Goal: Task Accomplishment & Management: Complete application form

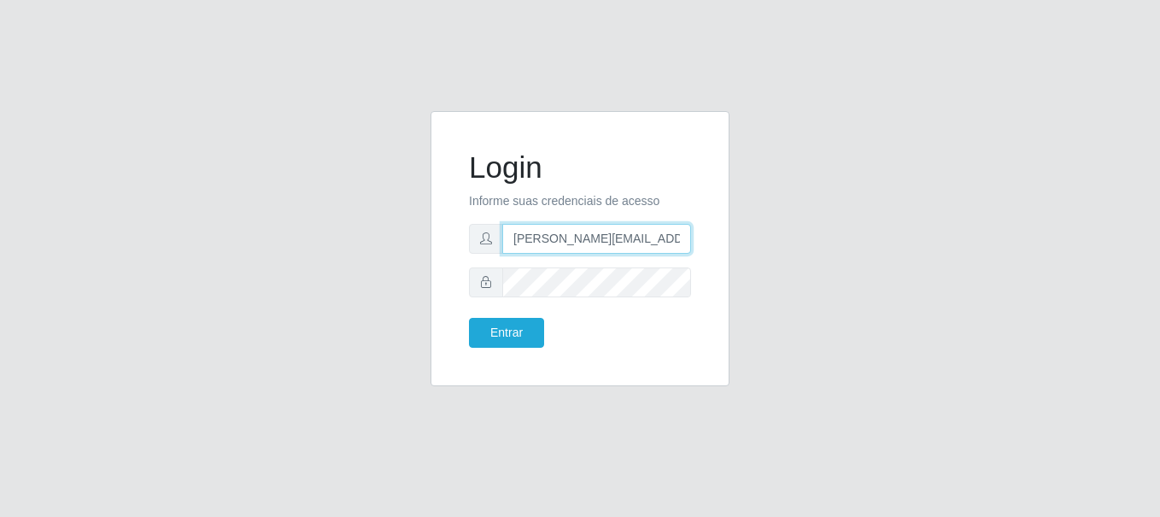
type input "[PERSON_NAME][EMAIL_ADDRESS][PERSON_NAME][DOMAIN_NAME]"
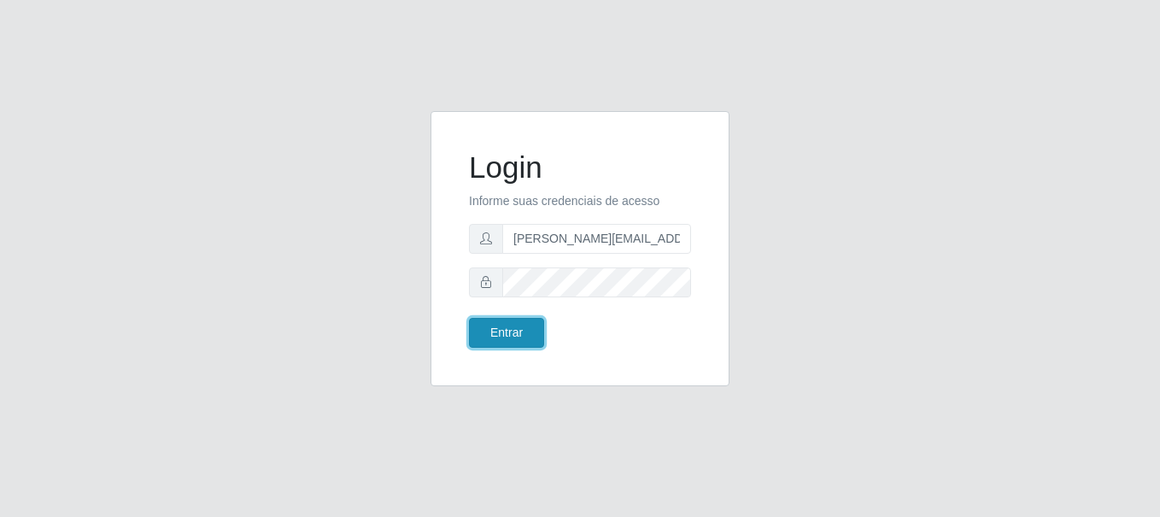
click at [506, 332] on button "Entrar" at bounding box center [506, 333] width 75 height 30
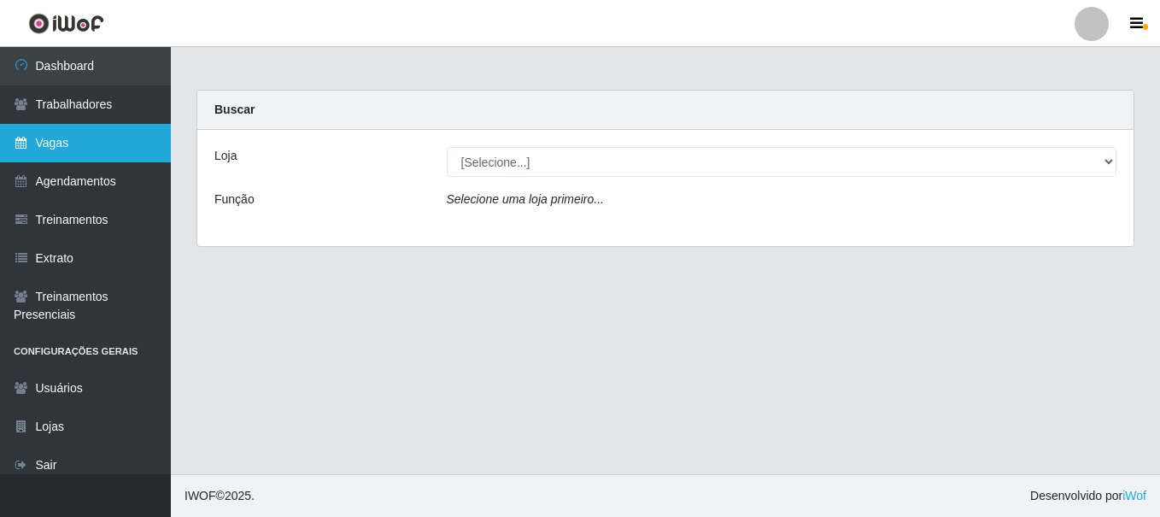
click at [85, 143] on link "Vagas" at bounding box center [85, 143] width 171 height 38
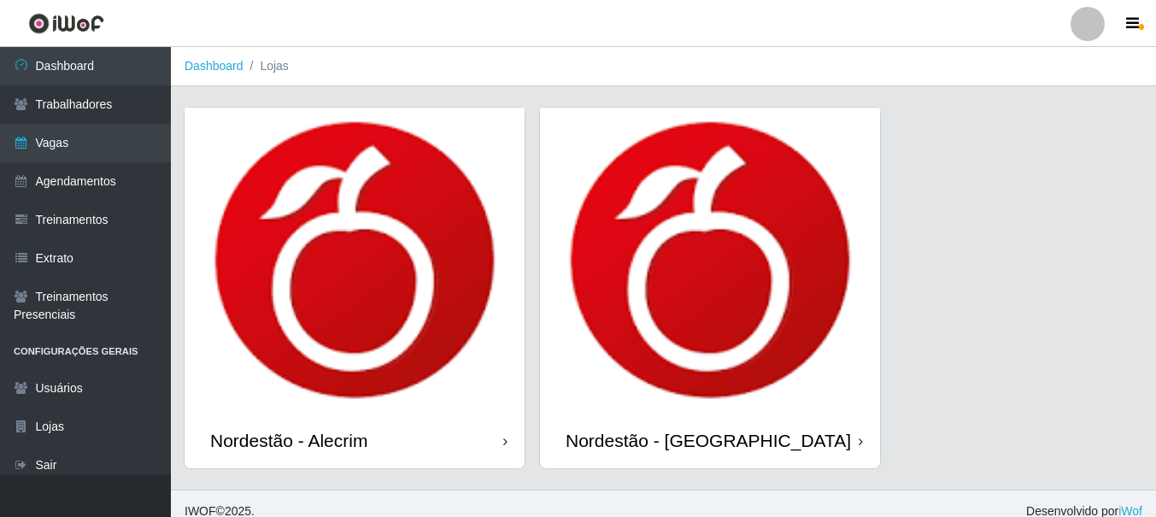
click at [657, 440] on div "Nordestão - [GEOGRAPHIC_DATA]" at bounding box center [708, 440] width 285 height 21
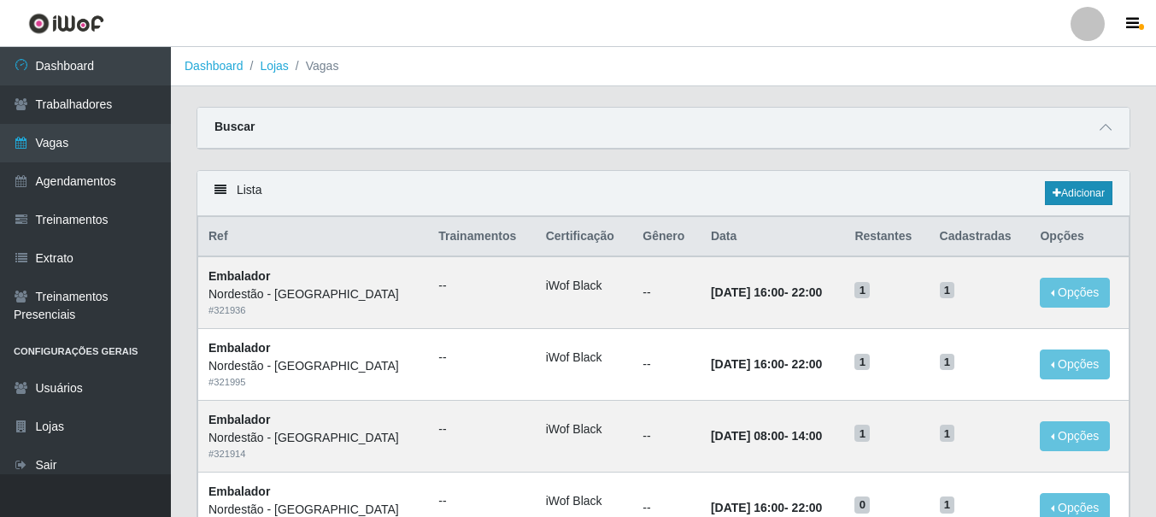
click at [1076, 194] on link "Adicionar" at bounding box center [1078, 193] width 67 height 24
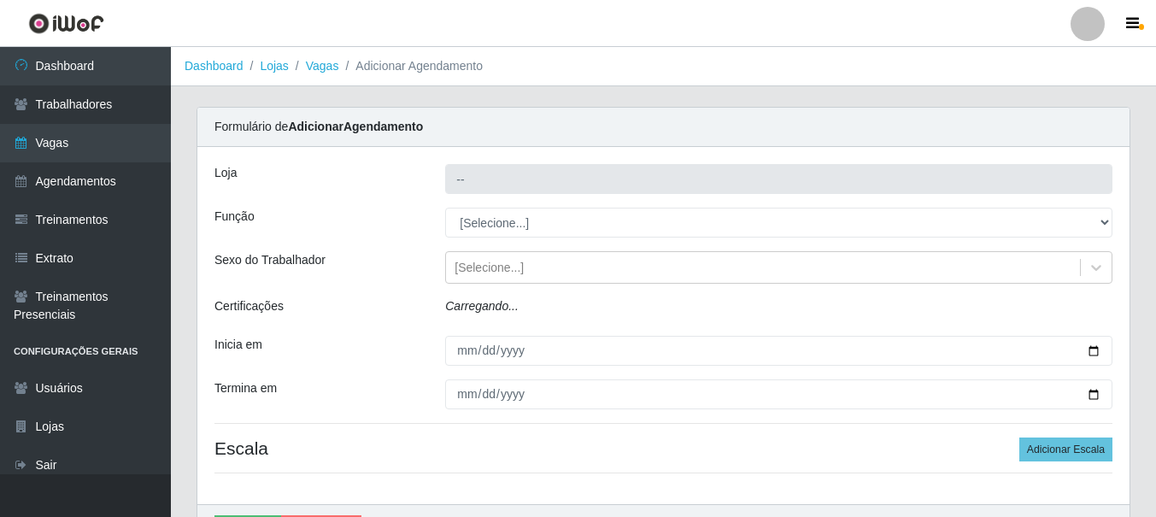
type input "Nordestão - [GEOGRAPHIC_DATA]"
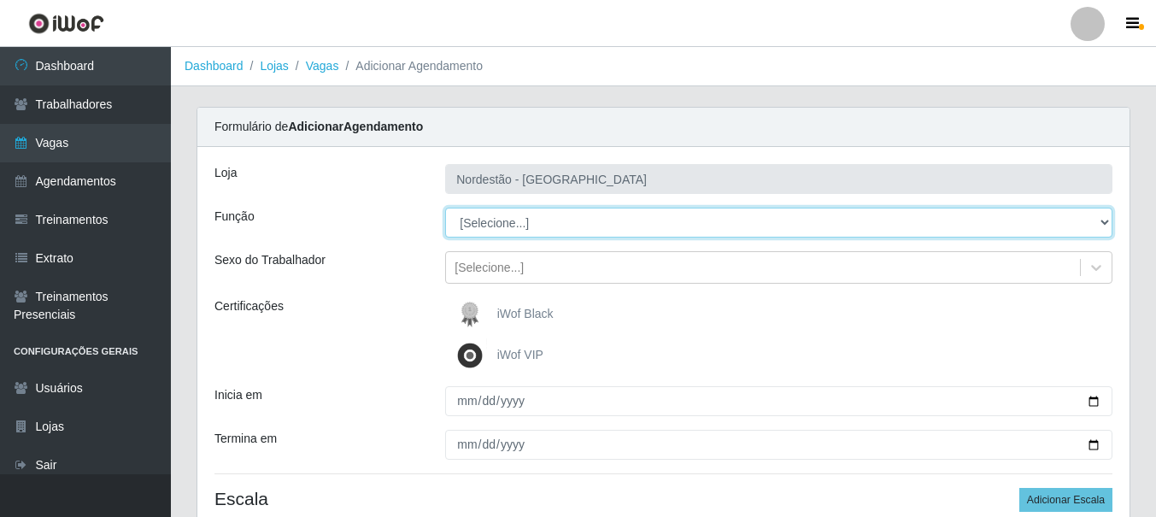
click at [554, 222] on select "[Selecione...] Embalador Embalador + Embalador ++" at bounding box center [778, 223] width 667 height 30
click at [514, 226] on select "[Selecione...] Embalador Embalador + Embalador ++" at bounding box center [778, 223] width 667 height 30
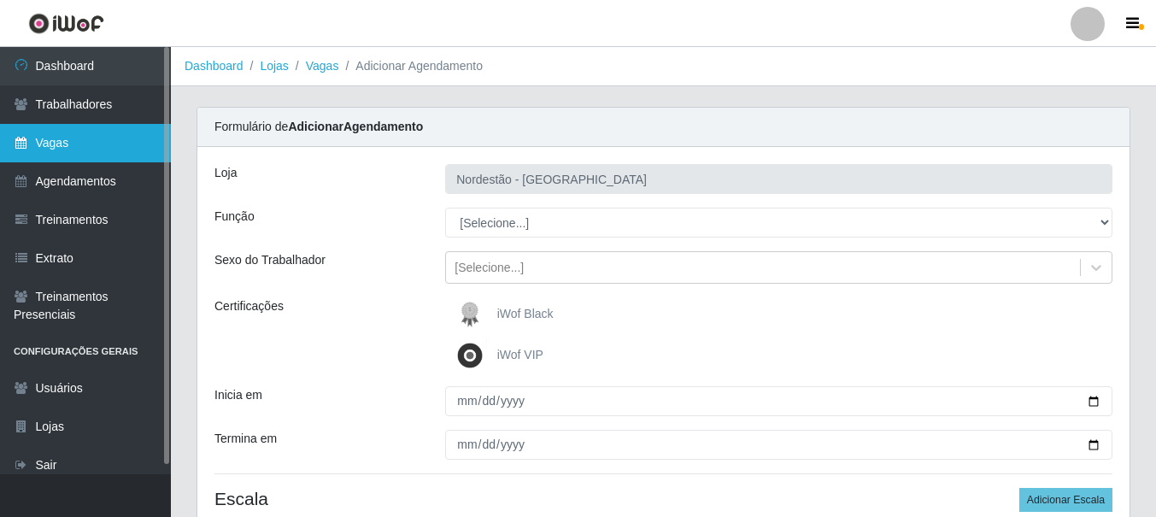
click at [77, 151] on link "Vagas" at bounding box center [85, 143] width 171 height 38
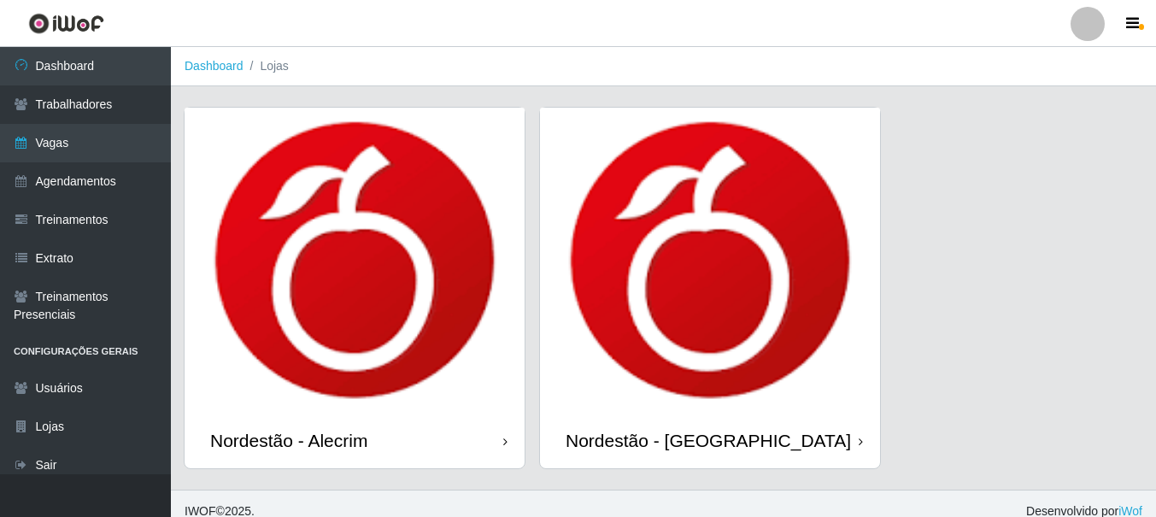
click at [589, 271] on img at bounding box center [710, 260] width 340 height 305
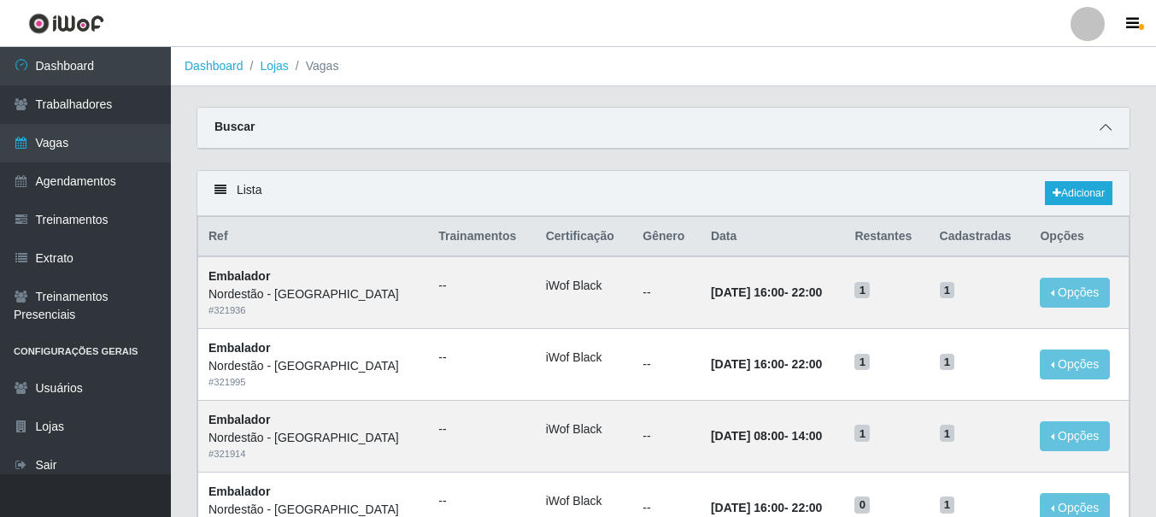
click at [1103, 133] on icon at bounding box center [1105, 127] width 12 height 12
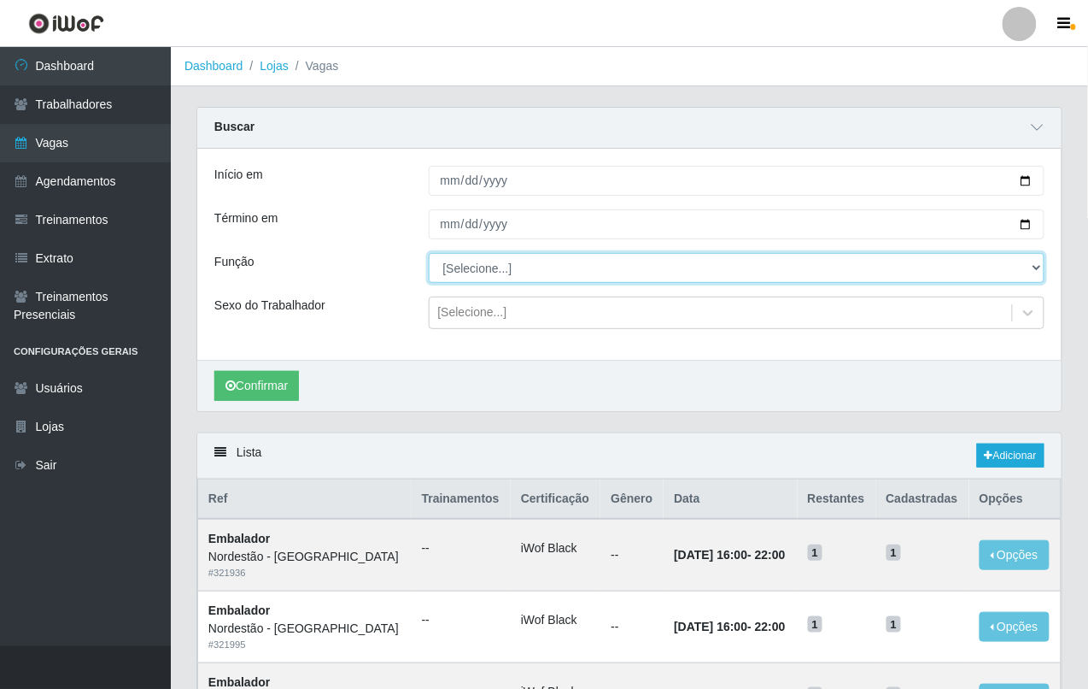
click at [521, 272] on select "[Selecione...] Embalador Embalador + Embalador ++" at bounding box center [737, 268] width 617 height 30
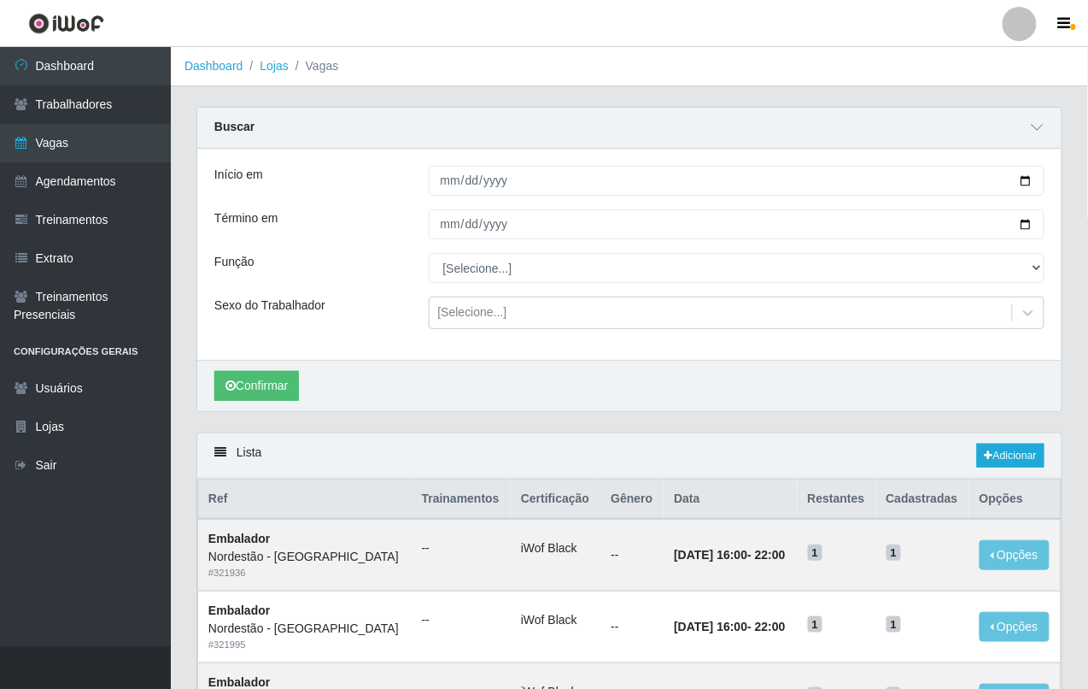
click at [314, 239] on div "Término em" at bounding box center [309, 224] width 214 height 30
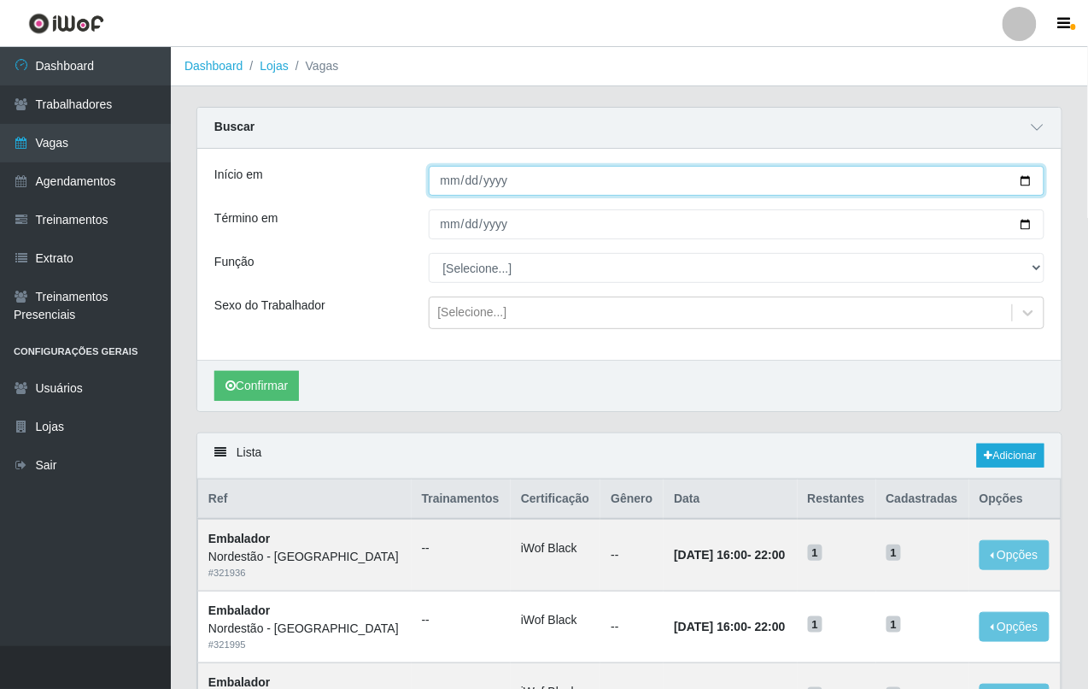
click at [448, 179] on input "Início em" at bounding box center [737, 181] width 617 height 30
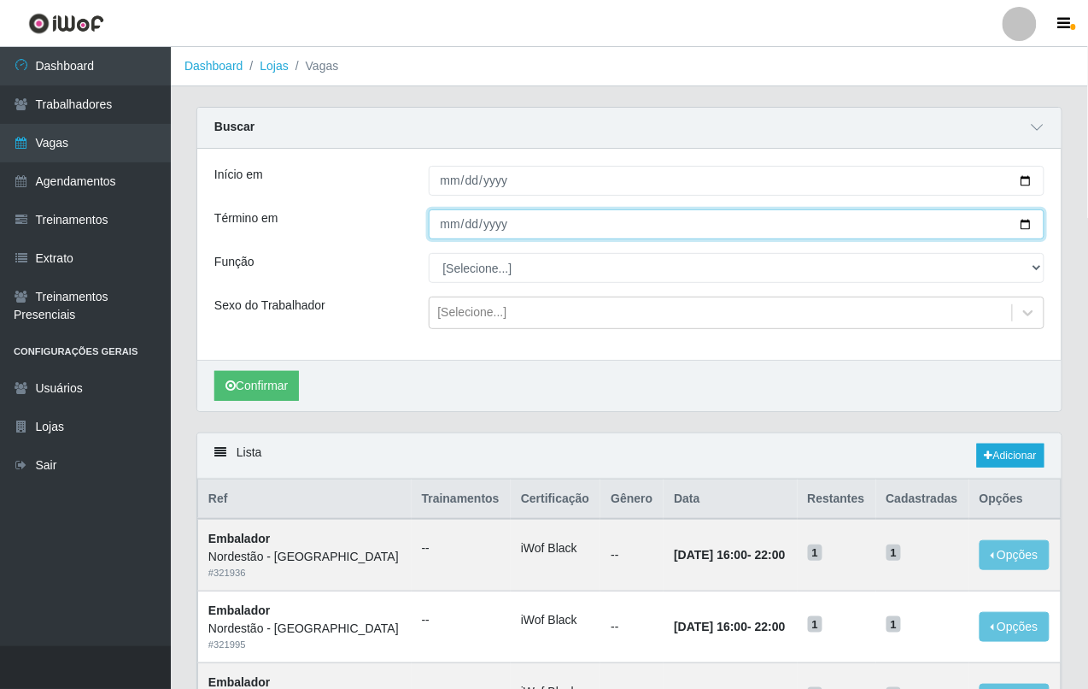
click at [459, 223] on input "Término em" at bounding box center [737, 224] width 617 height 30
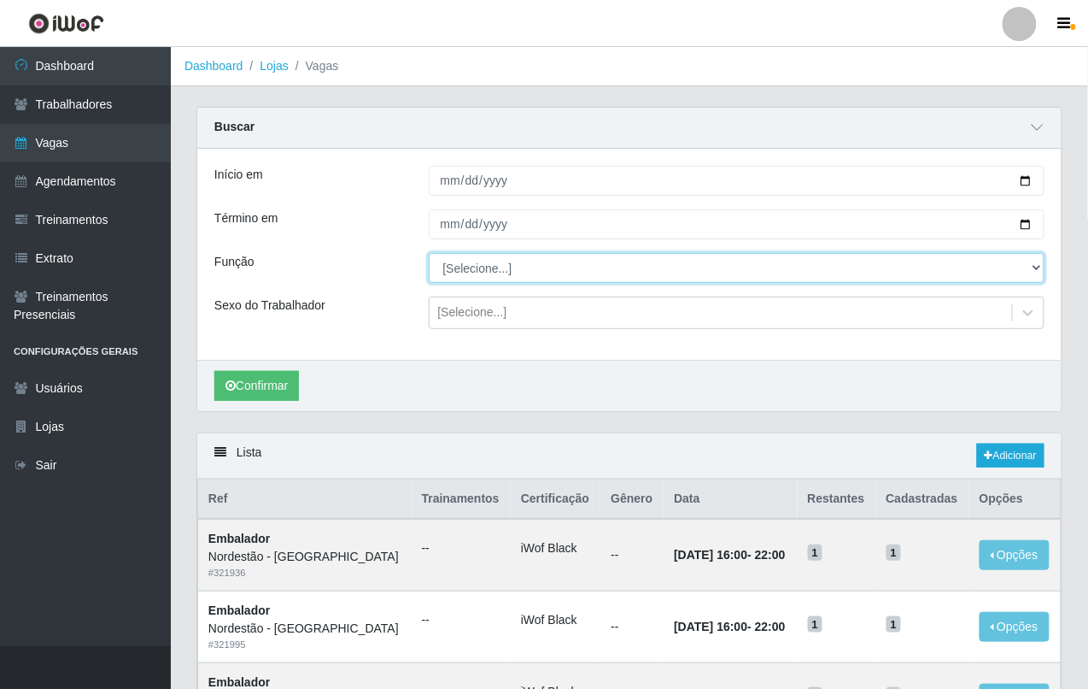
click at [548, 265] on select "[Selecione...] Embalador Embalador + Embalador ++" at bounding box center [737, 268] width 617 height 30
click at [429, 254] on select "[Selecione...] Embalador Embalador + Embalador ++" at bounding box center [737, 268] width 617 height 30
click at [504, 268] on select "[Selecione...] Embalador Embalador + Embalador ++" at bounding box center [737, 268] width 617 height 30
click at [429, 254] on select "[Selecione...] Embalador Embalador + Embalador ++" at bounding box center [737, 268] width 617 height 30
click at [493, 261] on select "[Selecione...] Embalador Embalador + Embalador ++" at bounding box center [737, 268] width 617 height 30
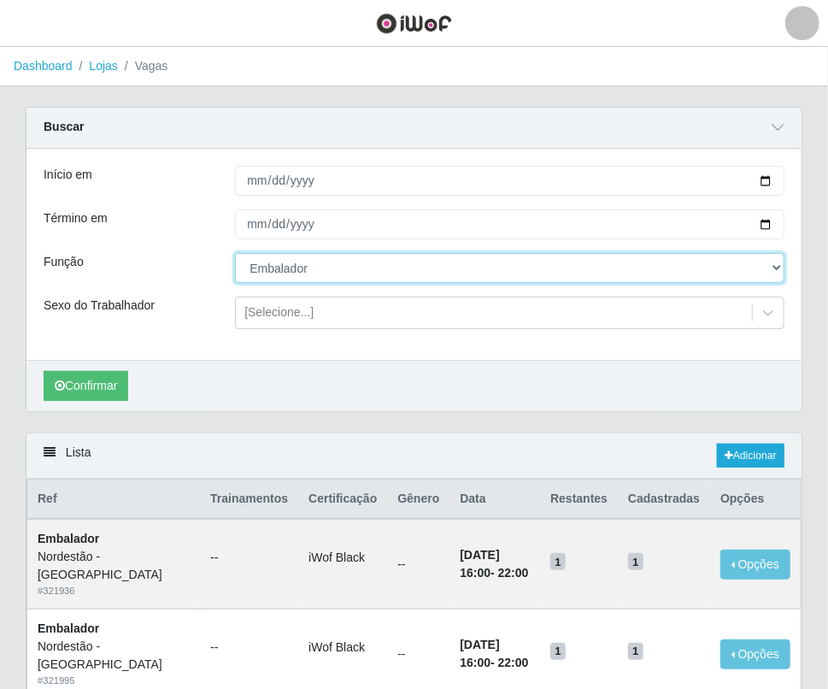
click at [346, 274] on select "[Selecione...] Embalador Embalador + Embalador ++" at bounding box center [509, 268] width 549 height 30
click at [235, 254] on select "[Selecione...] Embalador Embalador + Embalador ++" at bounding box center [509, 268] width 549 height 30
click at [295, 268] on select "[Selecione...] Embalador Embalador + Embalador ++" at bounding box center [509, 268] width 549 height 30
select select "71"
click at [235, 254] on select "[Selecione...] Embalador Embalador + Embalador ++" at bounding box center [509, 268] width 549 height 30
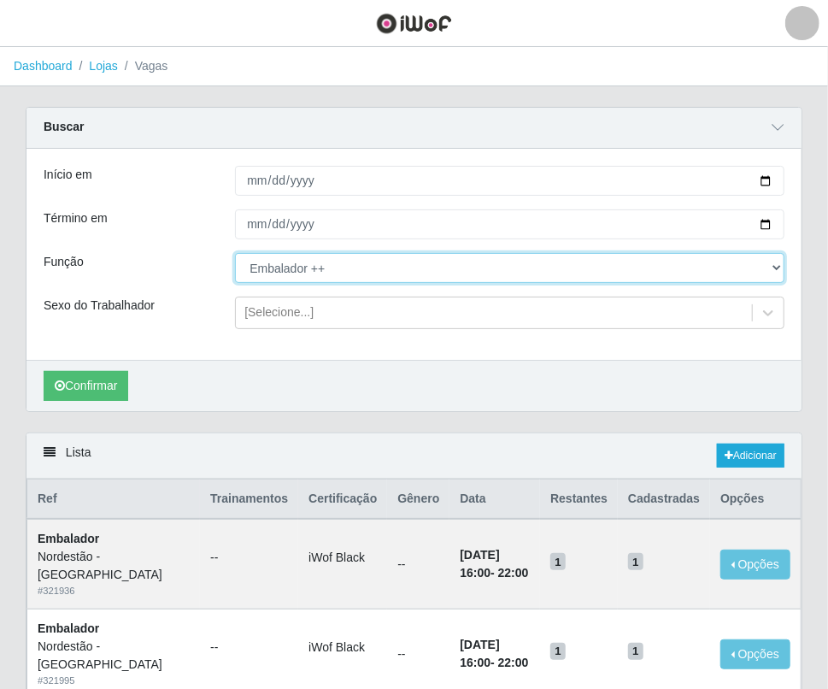
click at [394, 267] on select "[Selecione...] Embalador Embalador + Embalador ++" at bounding box center [509, 268] width 549 height 30
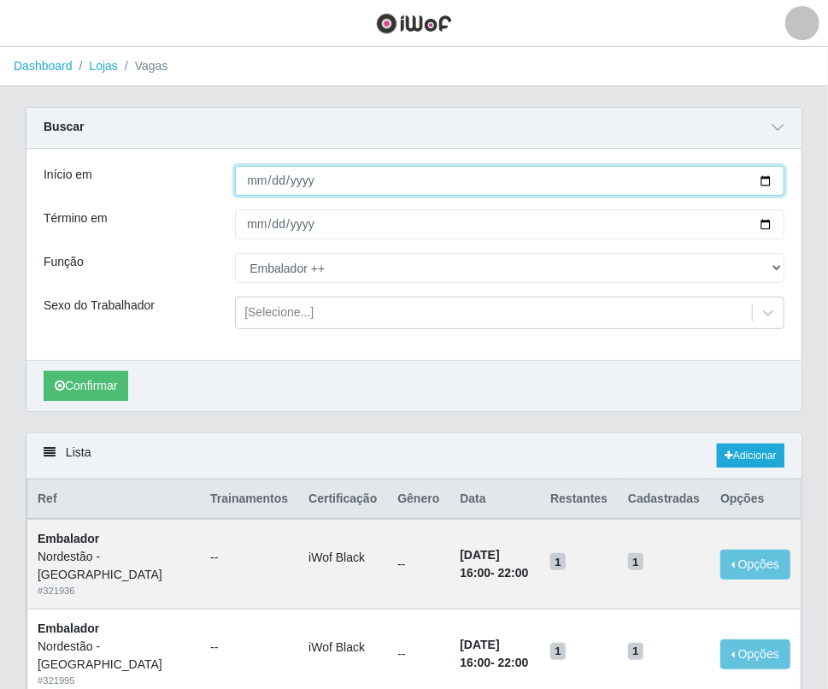
click at [250, 172] on input "Início em" at bounding box center [509, 181] width 549 height 30
